Goal: Task Accomplishment & Management: Complete application form

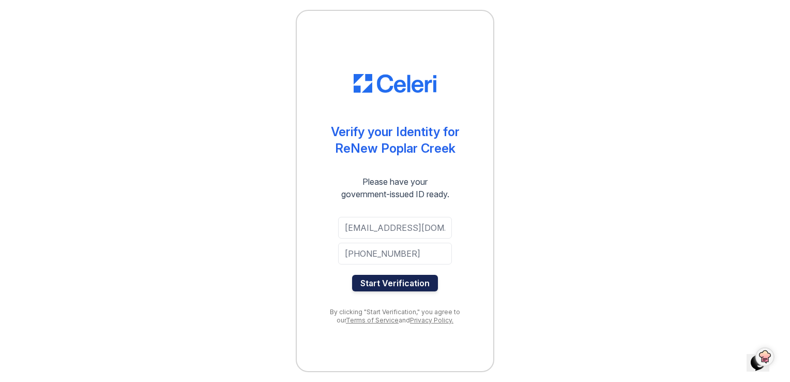
click at [395, 276] on button "Start Verification" at bounding box center [395, 283] width 86 height 17
